Goal: Task Accomplishment & Management: Use online tool/utility

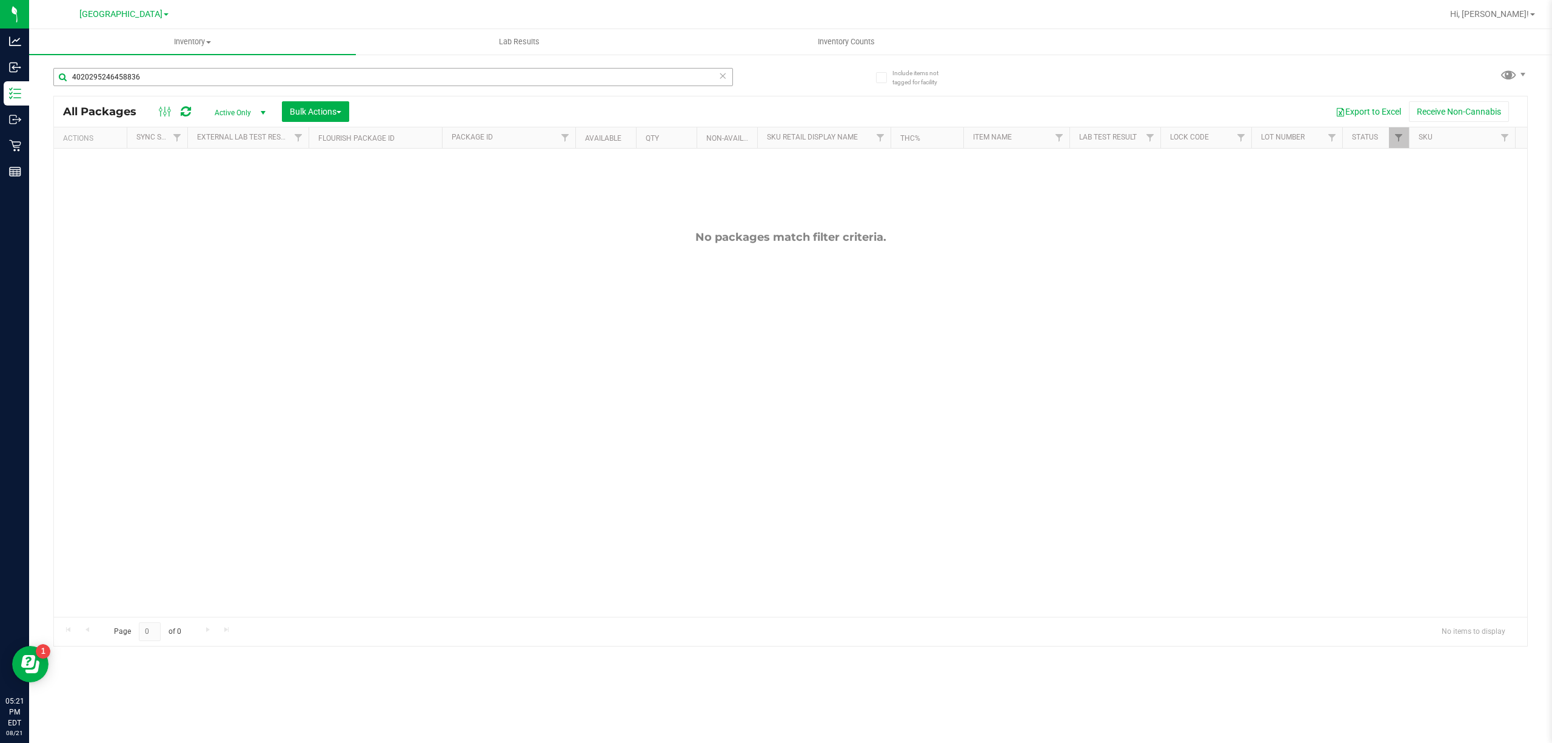
click at [399, 73] on input "4020295246458836" at bounding box center [393, 77] width 680 height 18
click at [413, 91] on div "8497582198142282" at bounding box center [393, 82] width 680 height 28
click at [415, 85] on input "8497582198142282" at bounding box center [393, 77] width 680 height 18
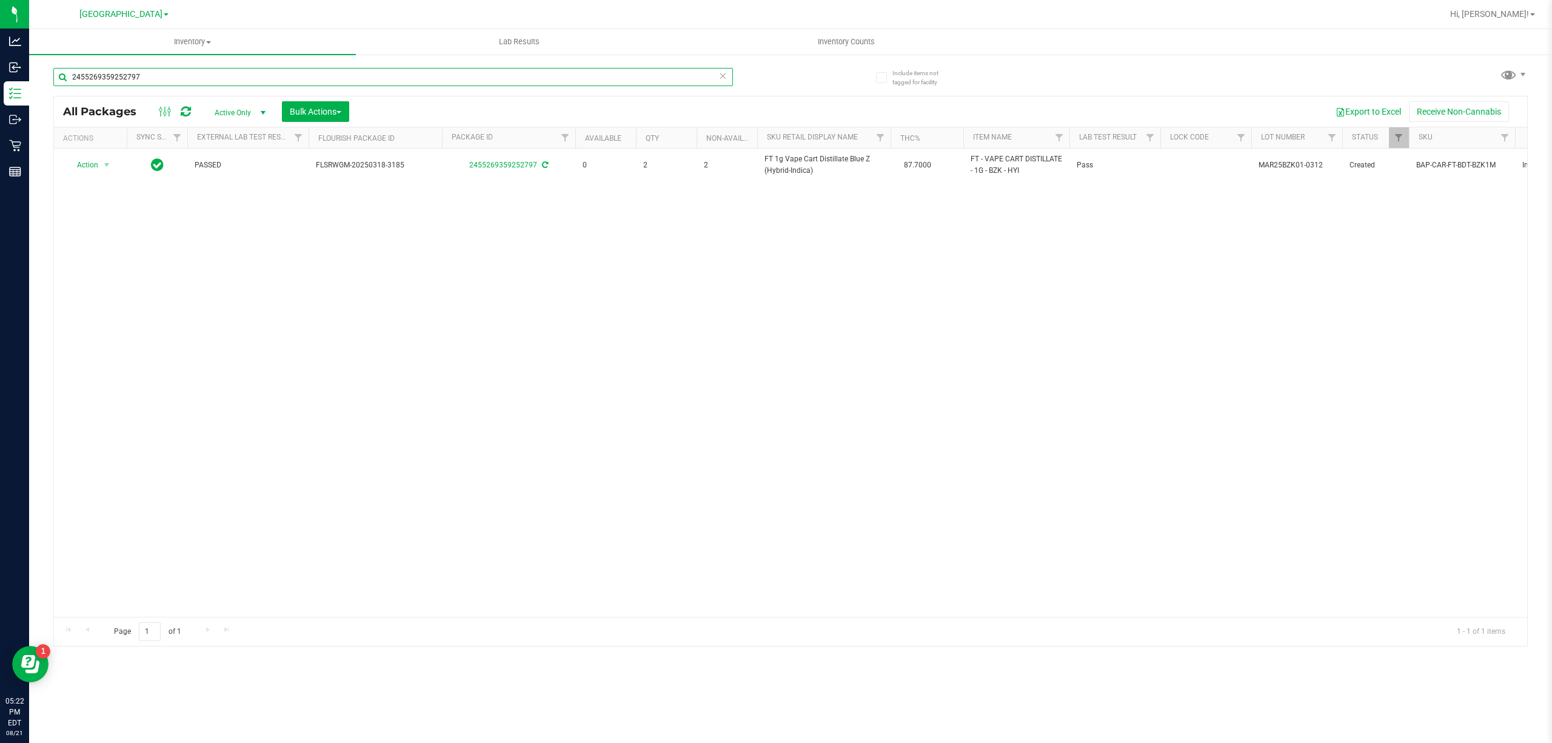
click at [364, 79] on input "2455269359252797" at bounding box center [393, 77] width 680 height 18
click at [463, 78] on input "3212811441354066" at bounding box center [393, 77] width 680 height 18
click at [212, 71] on input "8497582198142282" at bounding box center [393, 77] width 680 height 18
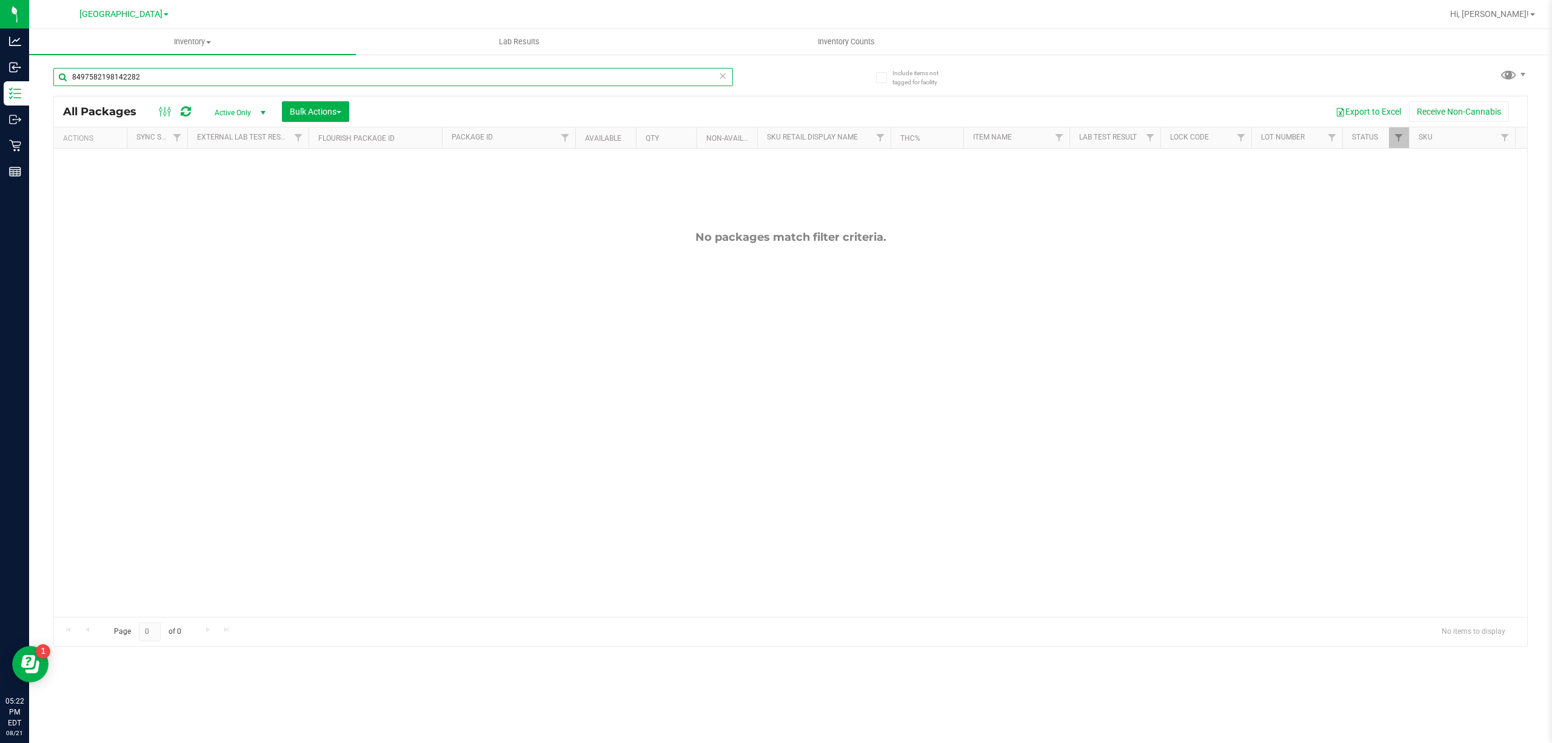
click at [212, 71] on input "8497582198142282" at bounding box center [393, 77] width 680 height 18
type input "ddf"
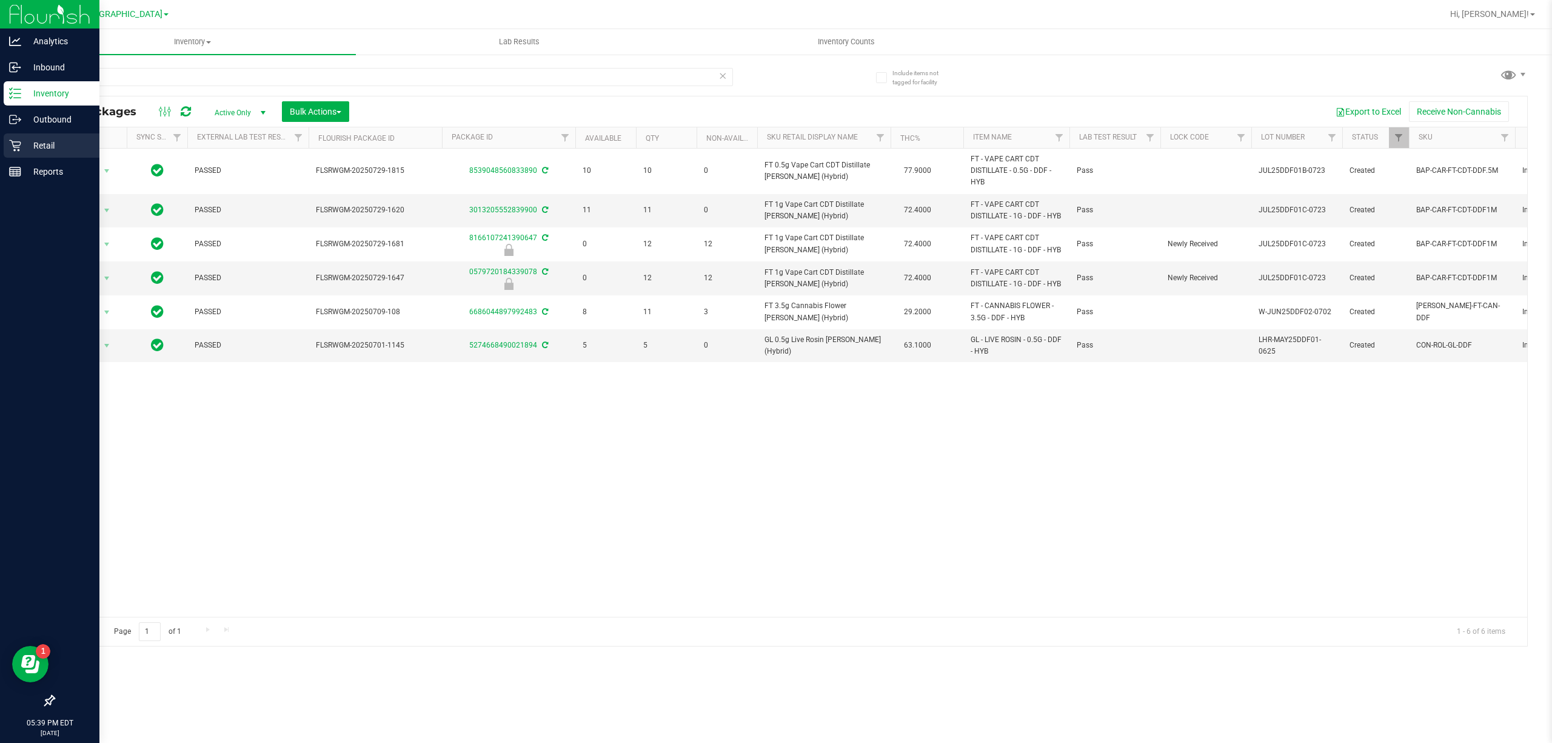
click at [36, 133] on div "Retail" at bounding box center [52, 145] width 96 height 24
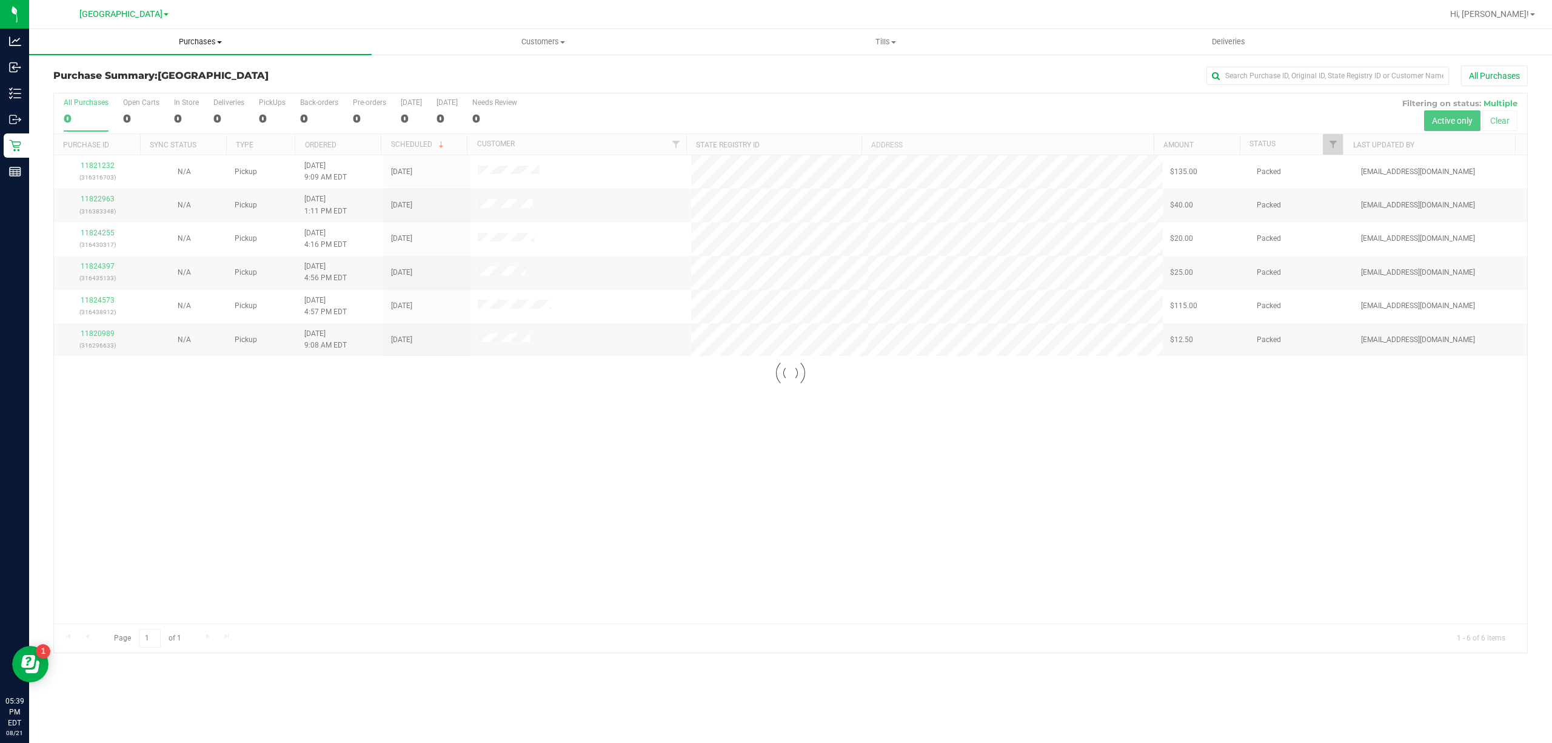
click at [209, 44] on span "Purchases" at bounding box center [200, 41] width 342 height 11
click at [207, 44] on span "Purchases" at bounding box center [200, 41] width 342 height 11
click at [197, 52] on uib-tab-heading "Purchases Summary of purchases Fulfillment All purchases" at bounding box center [200, 41] width 342 height 25
click at [165, 85] on li "Fulfillment" at bounding box center [200, 88] width 342 height 15
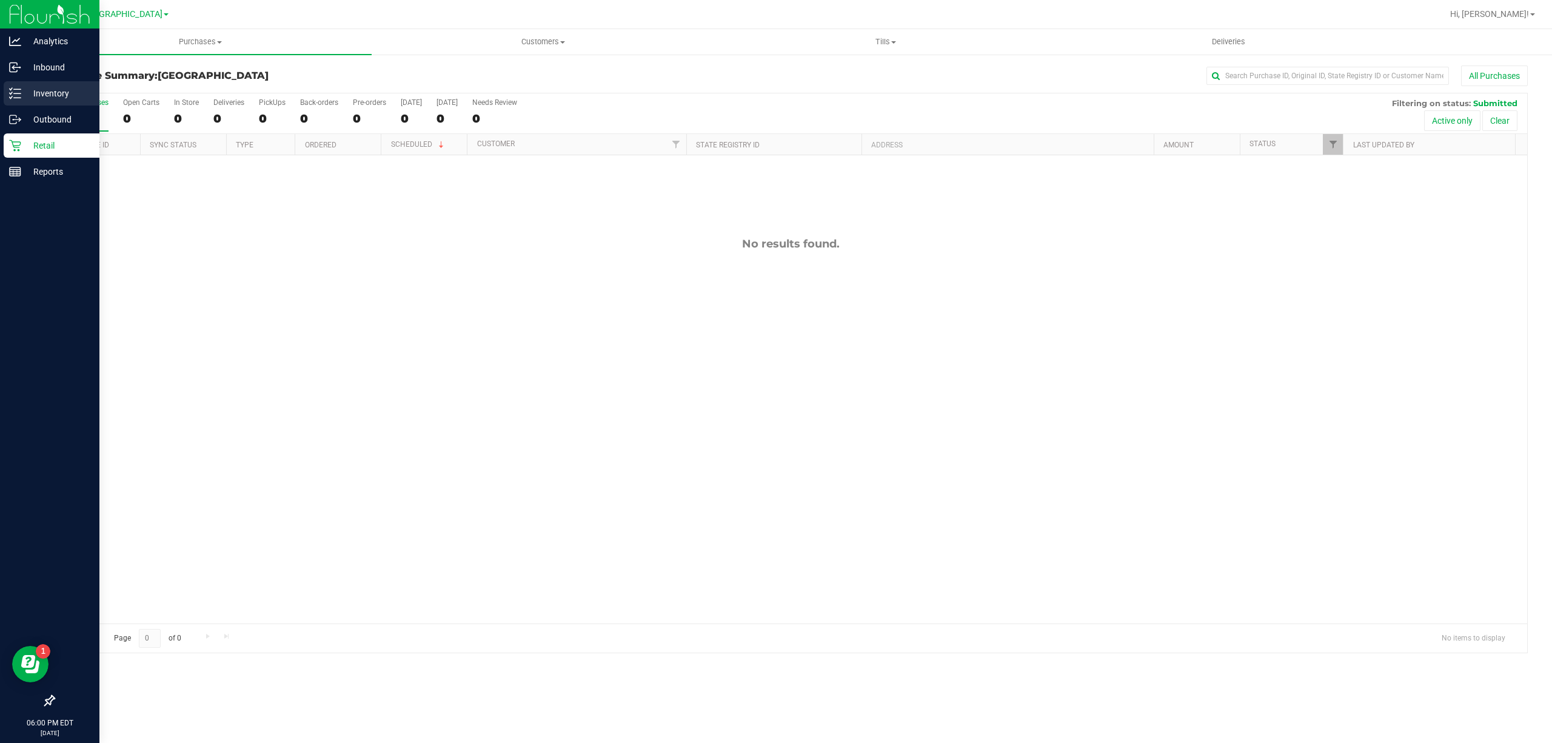
click at [35, 90] on p "Inventory" at bounding box center [57, 93] width 73 height 15
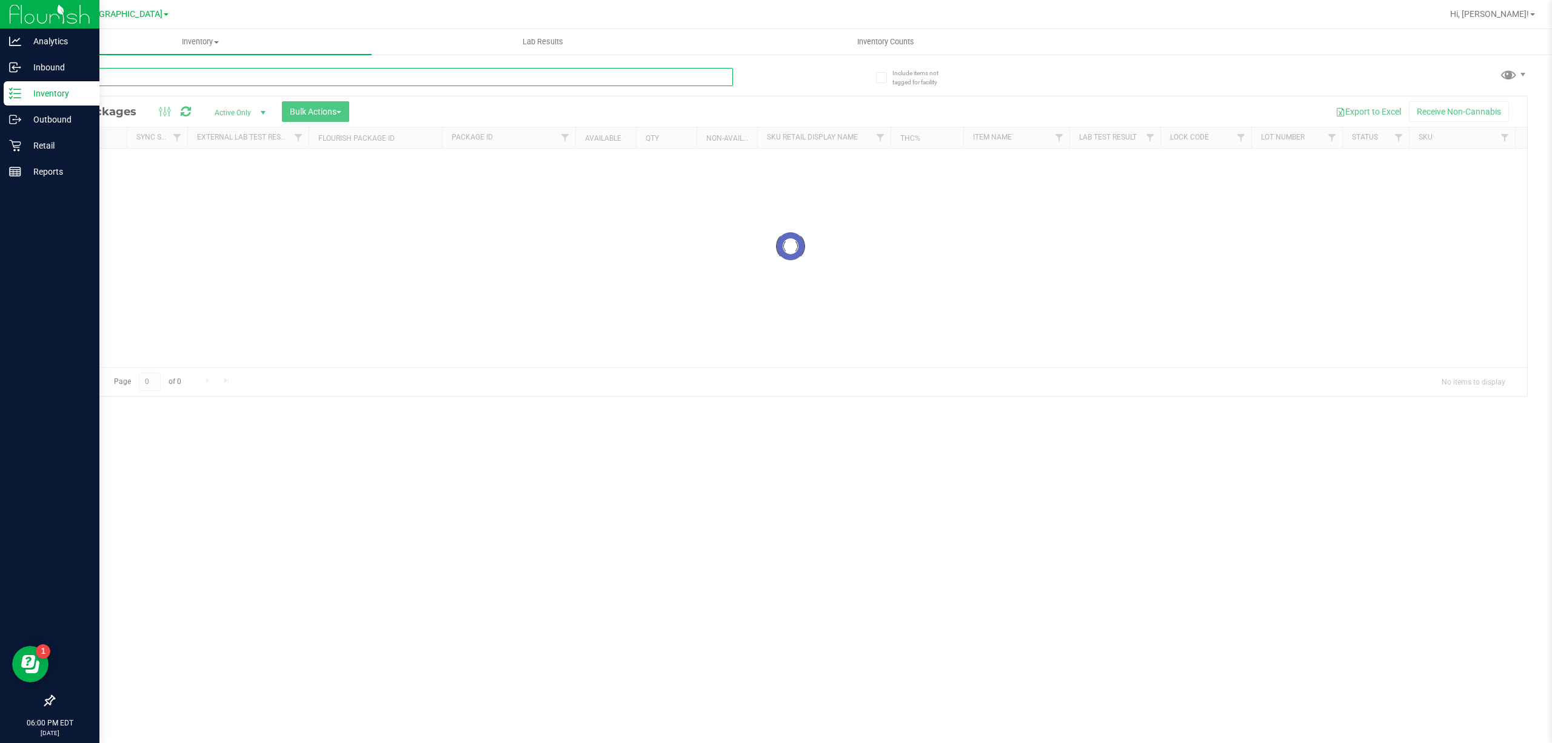
click at [321, 74] on input "text" at bounding box center [393, 77] width 680 height 18
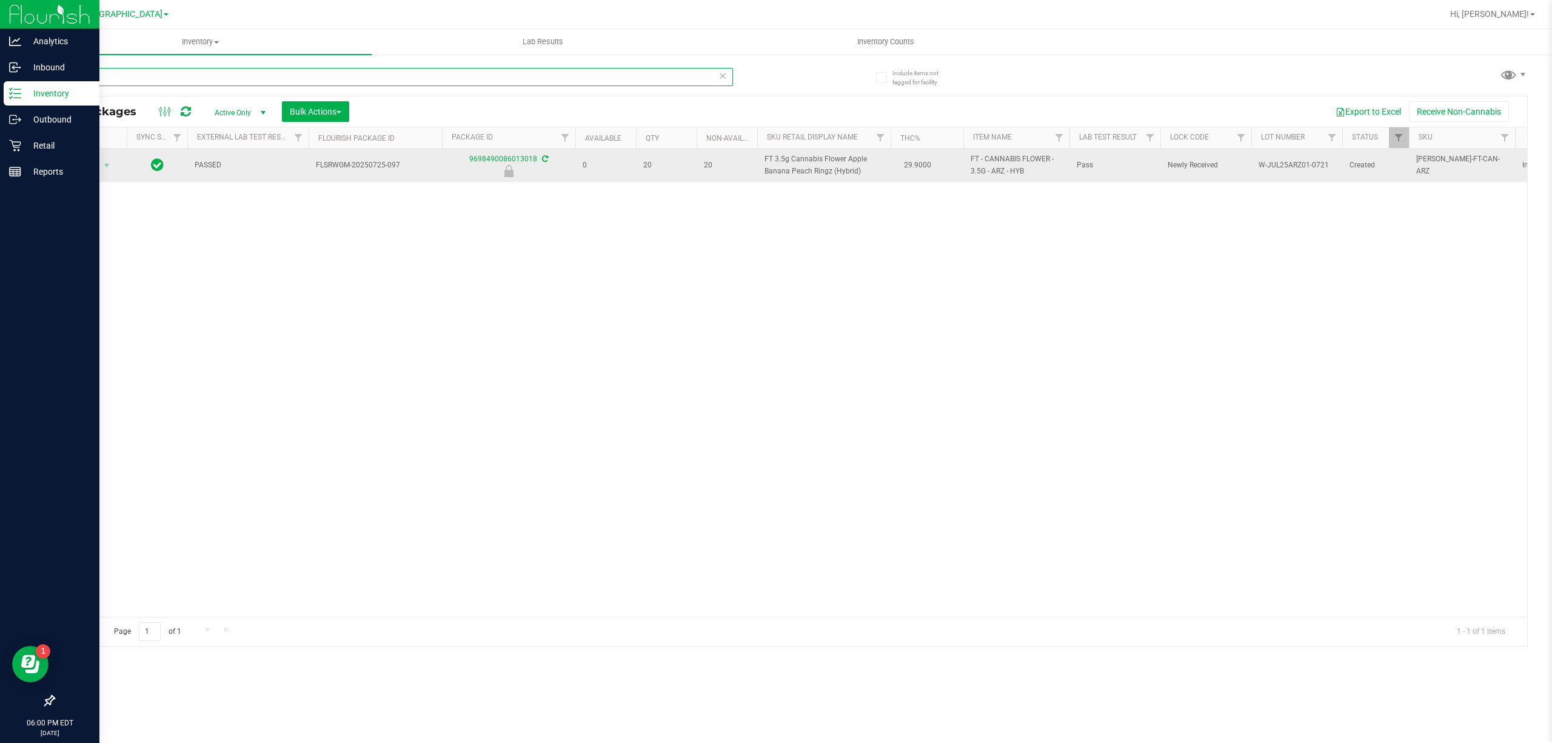
type input "arz"
click at [97, 152] on td "Action Action Edit attributes Global inventory Locate package Package audit log…" at bounding box center [90, 165] width 73 height 33
click at [96, 161] on span "Action" at bounding box center [82, 165] width 33 height 17
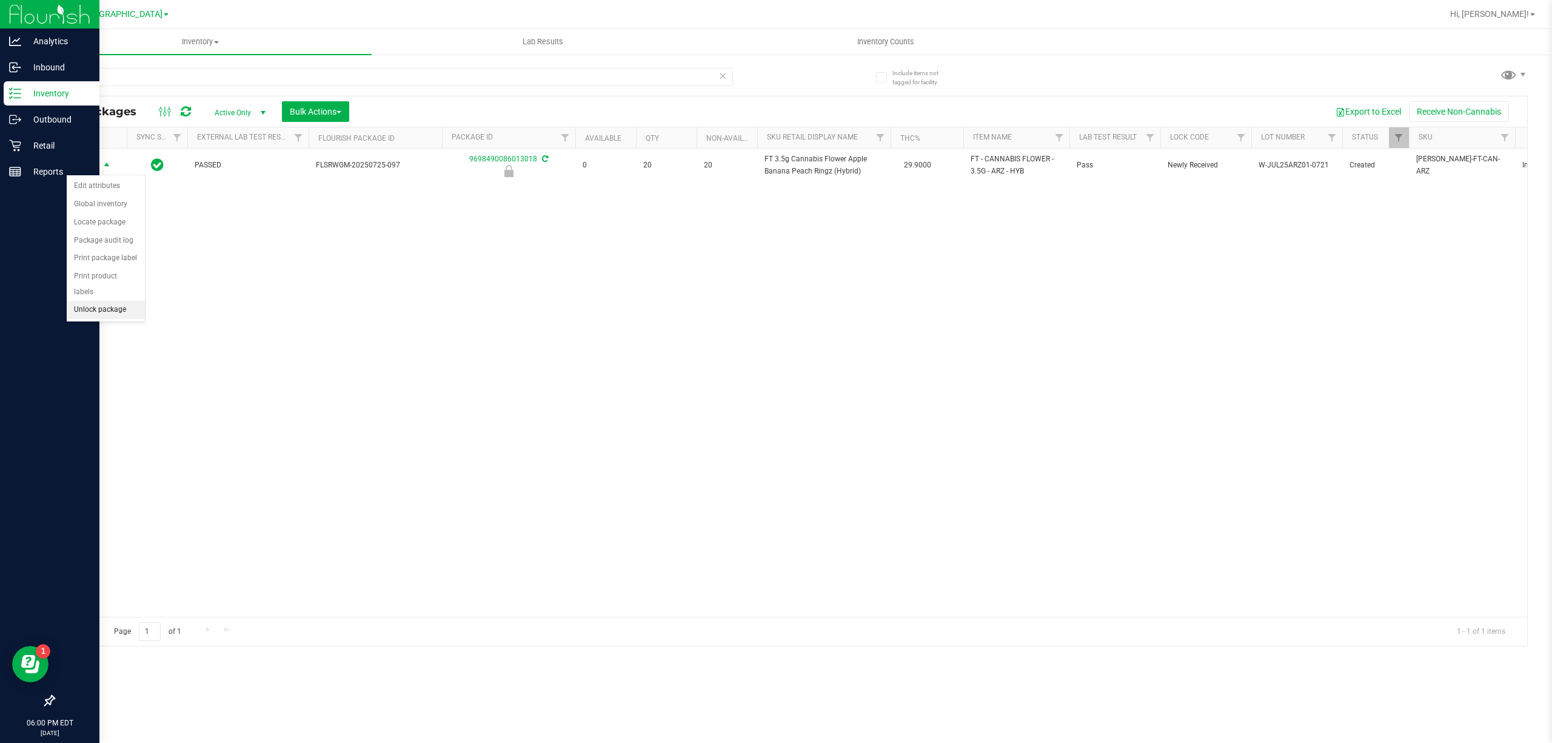
click at [127, 319] on li "Unlock package" at bounding box center [106, 310] width 78 height 18
